Goal: Task Accomplishment & Management: Complete application form

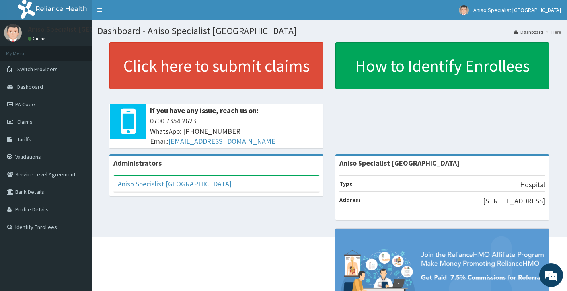
click at [317, 210] on div "Administrators Aniso Specialist Medical Centre Full Name Aniso Specialist Medic…" at bounding box center [330, 251] width 464 height 195
click at [37, 100] on link "PA Code" at bounding box center [46, 105] width 92 height 18
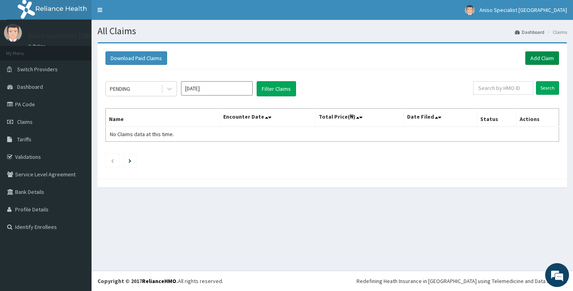
click at [540, 59] on link "Add Claim" at bounding box center [543, 58] width 34 height 14
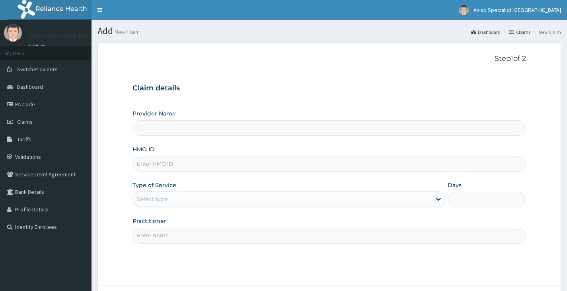
click at [164, 124] on input "Provider Name" at bounding box center [330, 128] width 394 height 16
click at [192, 163] on input "HMO ID" at bounding box center [330, 164] width 394 height 16
type input "Aniso Specialist [GEOGRAPHIC_DATA]"
type input "enp/10973/g"
click at [163, 194] on div "Select type" at bounding box center [282, 199] width 299 height 13
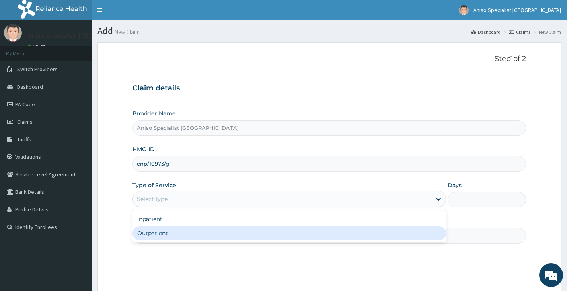
click at [161, 236] on div "Outpatient" at bounding box center [290, 233] width 314 height 14
type input "1"
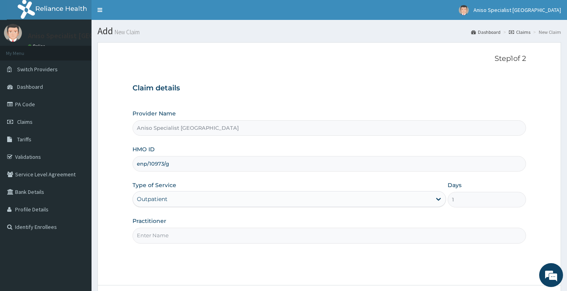
click at [161, 235] on input "Practitioner" at bounding box center [330, 236] width 394 height 16
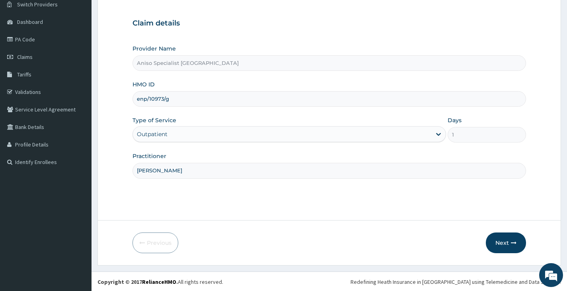
scroll to position [66, 0]
type input "DR MALCOLM EMWANTA"
click at [514, 241] on icon "button" at bounding box center [514, 242] width 6 height 6
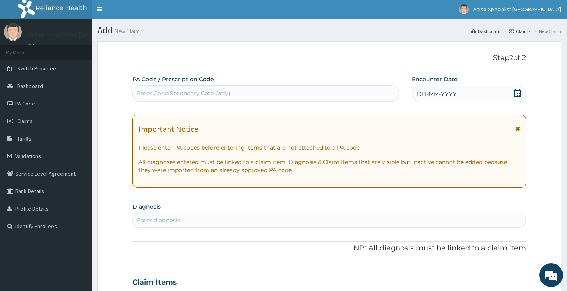
scroll to position [0, 0]
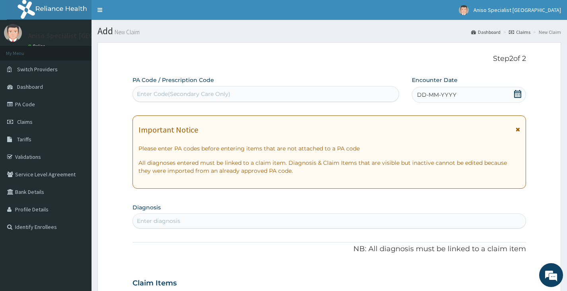
click at [192, 93] on div "Enter Code(Secondary Care Only)" at bounding box center [184, 94] width 94 height 8
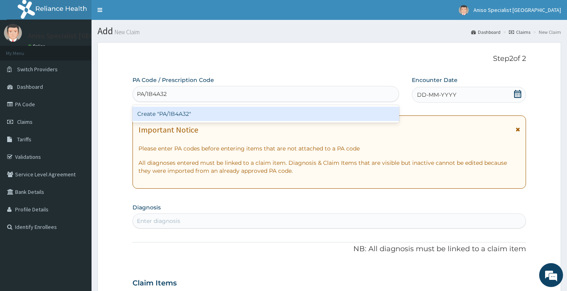
type input "PA/1B4A32"
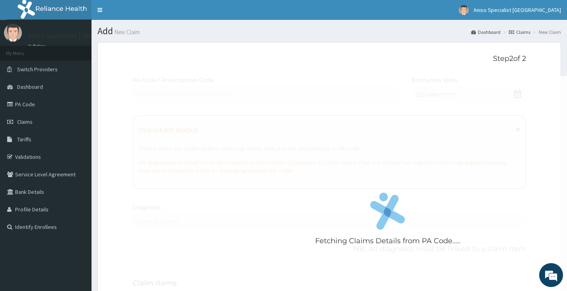
click at [512, 93] on div "Fetching Claims Details from PA Code..... PA Code / Prescription Code Enter Cod…" at bounding box center [330, 282] width 394 height 412
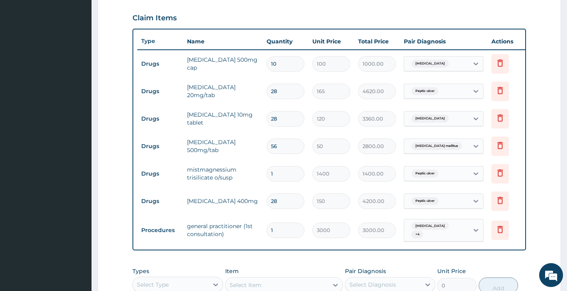
scroll to position [313, 0]
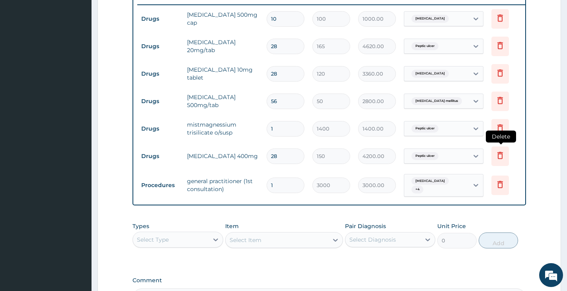
click at [498, 155] on icon at bounding box center [501, 156] width 10 height 10
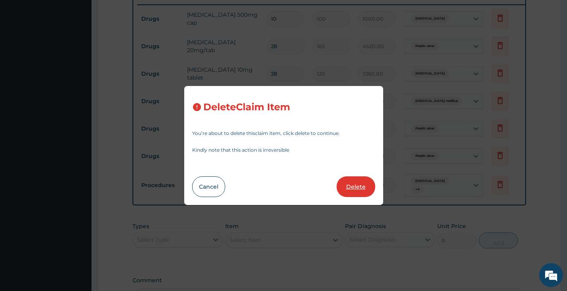
click at [354, 187] on button "Delete" at bounding box center [356, 186] width 39 height 21
type input "1"
type input "3000"
type input "3000.00"
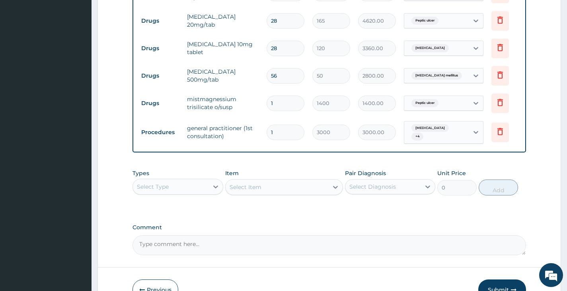
scroll to position [352, 0]
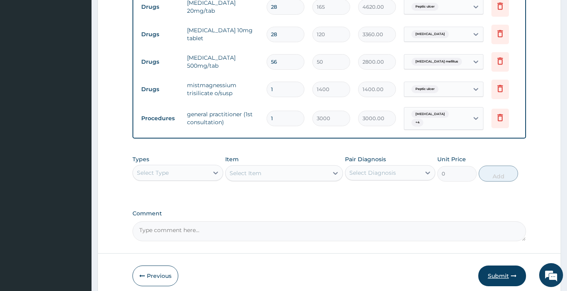
click at [501, 284] on button "Submit" at bounding box center [503, 276] width 48 height 21
